Goal: Task Accomplishment & Management: Use online tool/utility

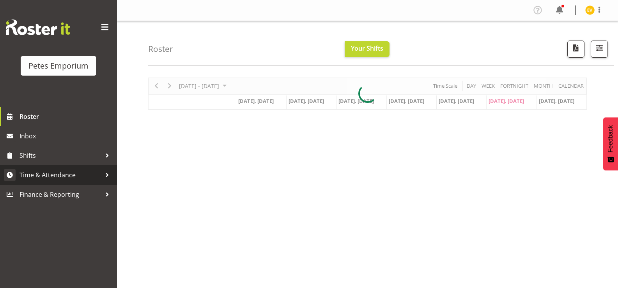
click at [90, 182] on link "Time & Attendance" at bounding box center [58, 174] width 117 height 19
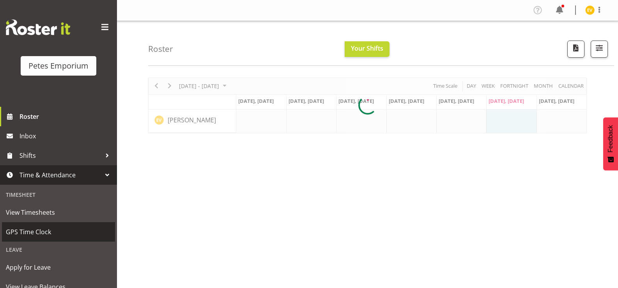
click at [69, 231] on span "GPS Time Clock" at bounding box center [58, 232] width 105 height 12
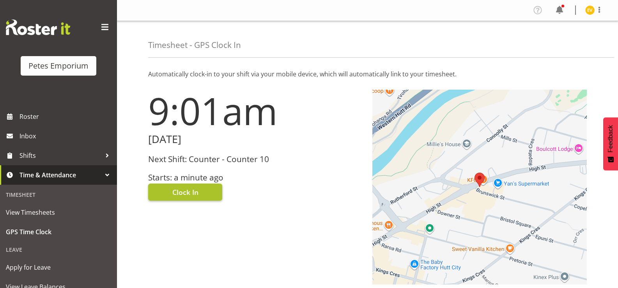
click at [206, 196] on button "Clock In" at bounding box center [185, 192] width 74 height 17
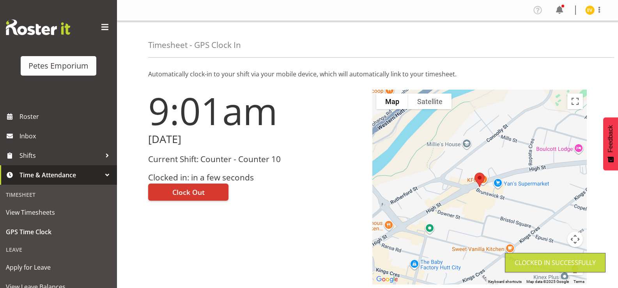
click at [590, 11] on img at bounding box center [589, 9] width 9 height 9
click at [570, 41] on link "Log Out" at bounding box center [566, 41] width 75 height 14
